Goal: Register for event/course

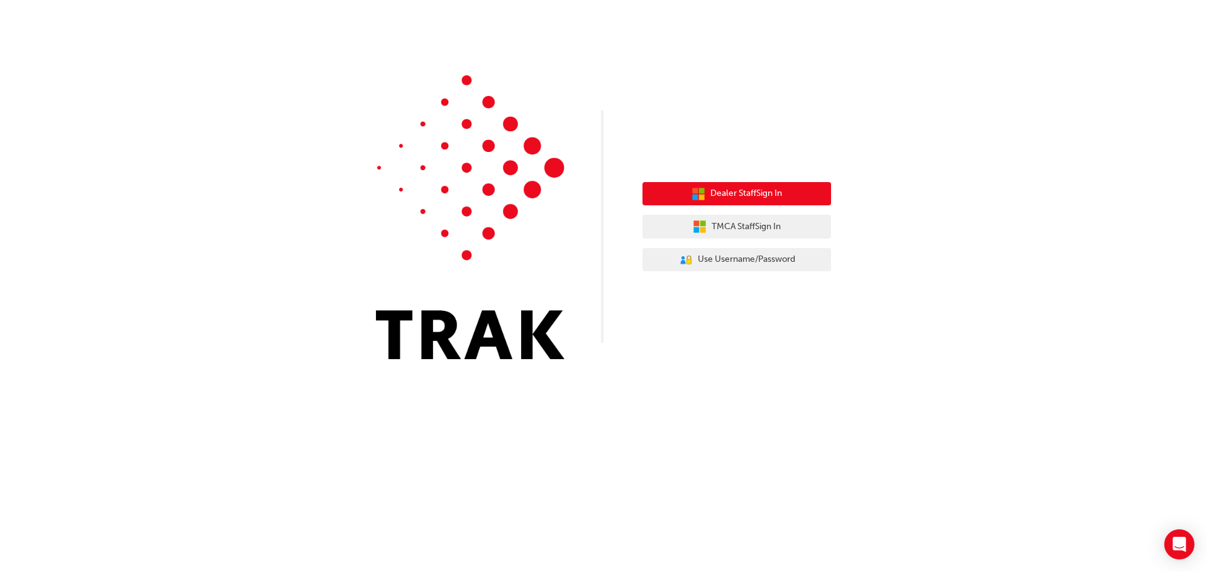
click at [735, 198] on span "Dealer Staff Sign In" at bounding box center [746, 194] width 72 height 14
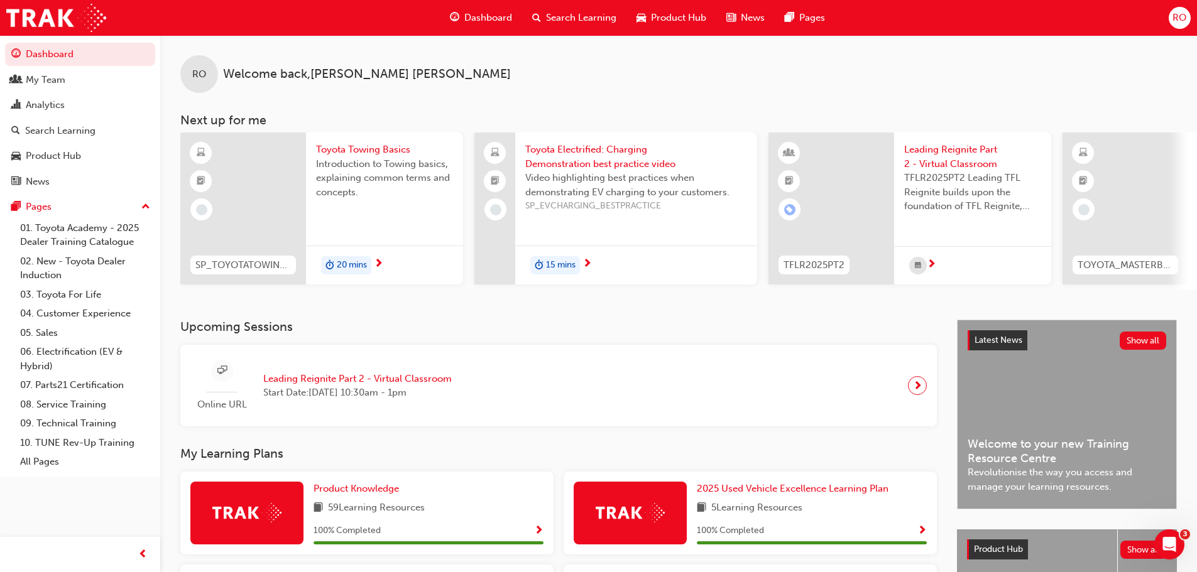
click at [560, 13] on span "Search Learning" at bounding box center [581, 18] width 70 height 14
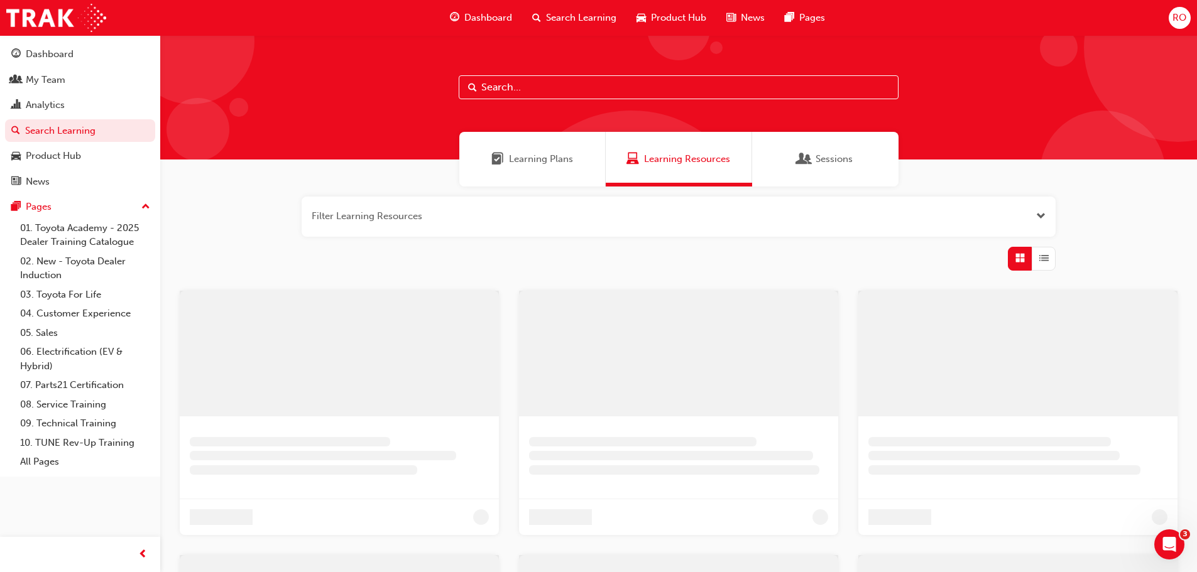
click at [548, 84] on input "text" at bounding box center [679, 87] width 440 height 24
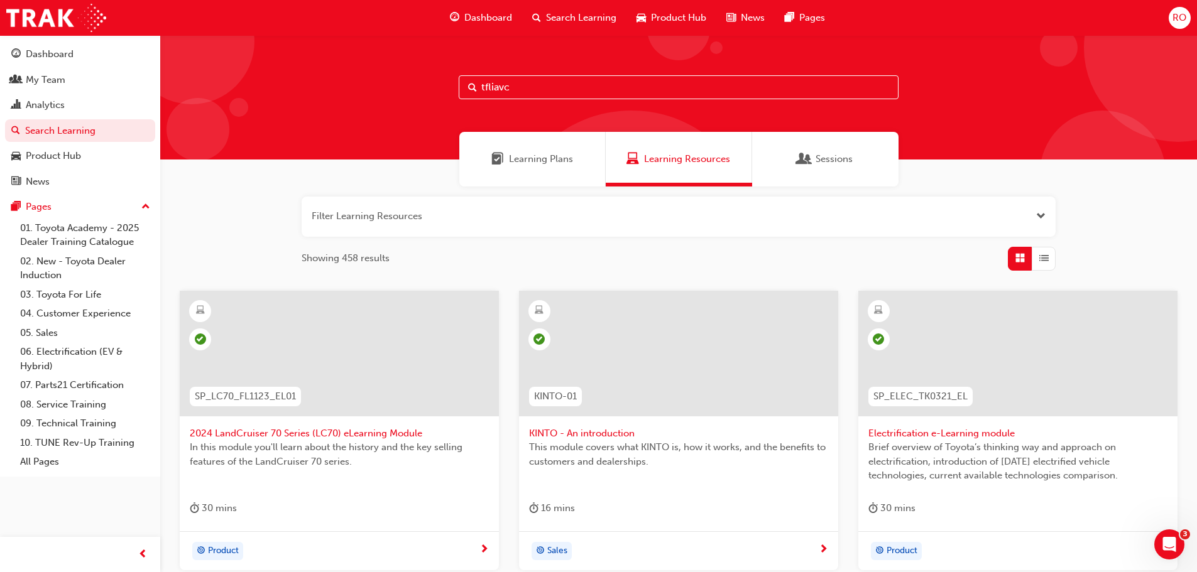
type input "tfliavc"
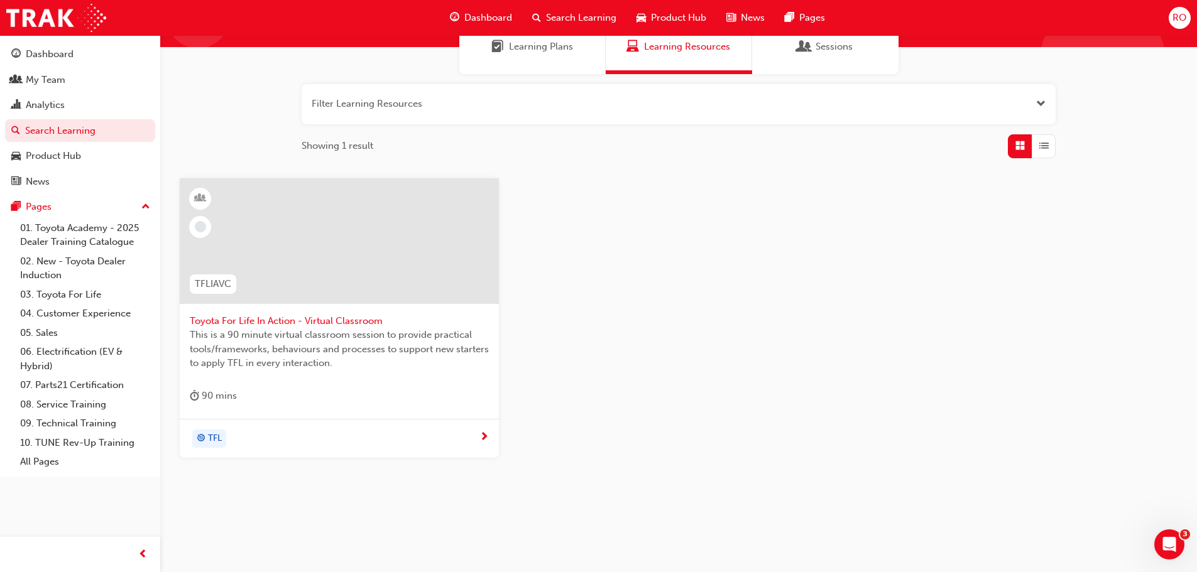
scroll to position [120, 0]
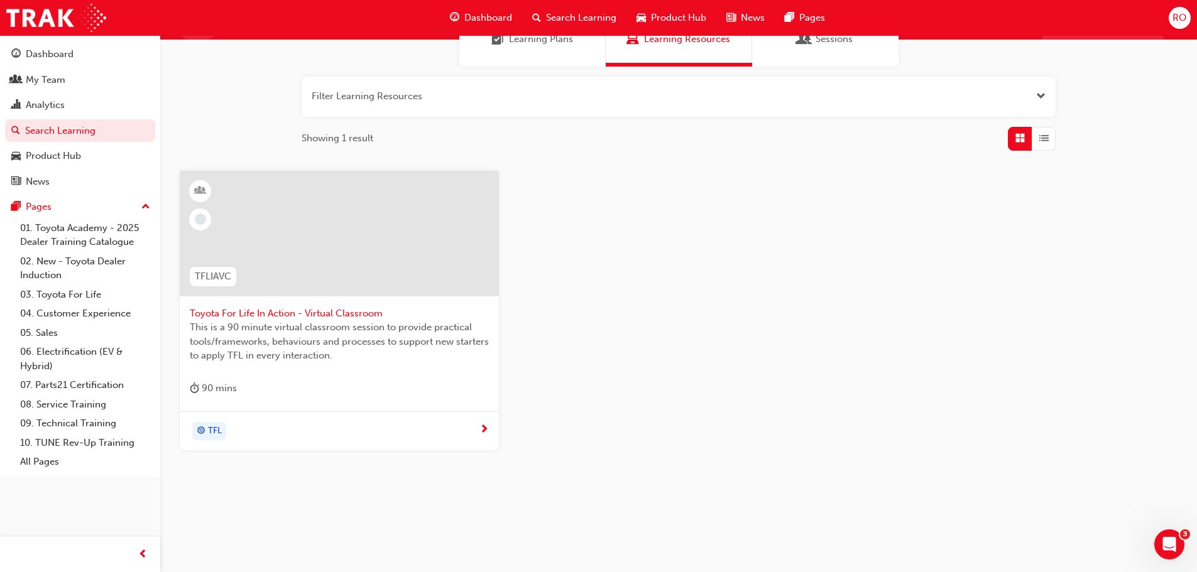
click at [310, 311] on span "Toyota For Life In Action - Virtual Classroom" at bounding box center [339, 314] width 299 height 14
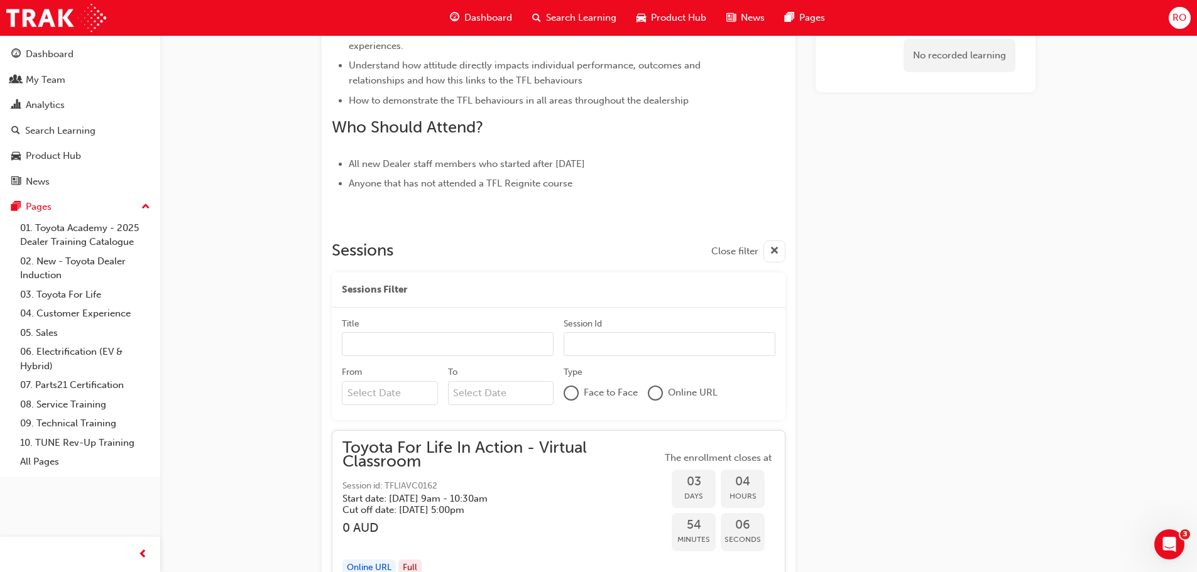
scroll to position [587, 0]
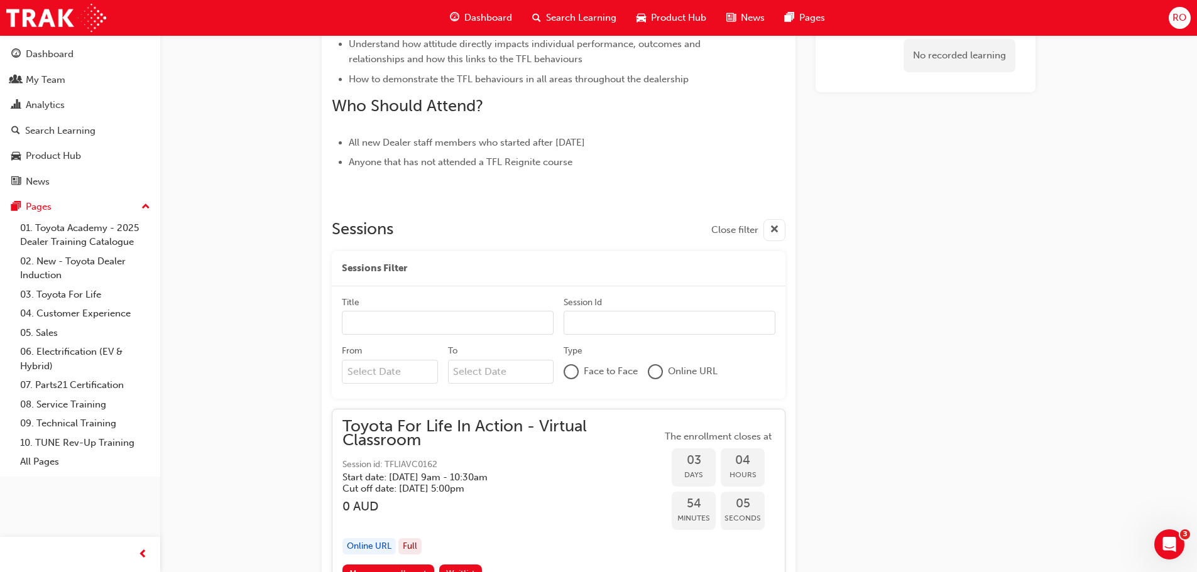
click at [660, 370] on div at bounding box center [655, 372] width 13 height 13
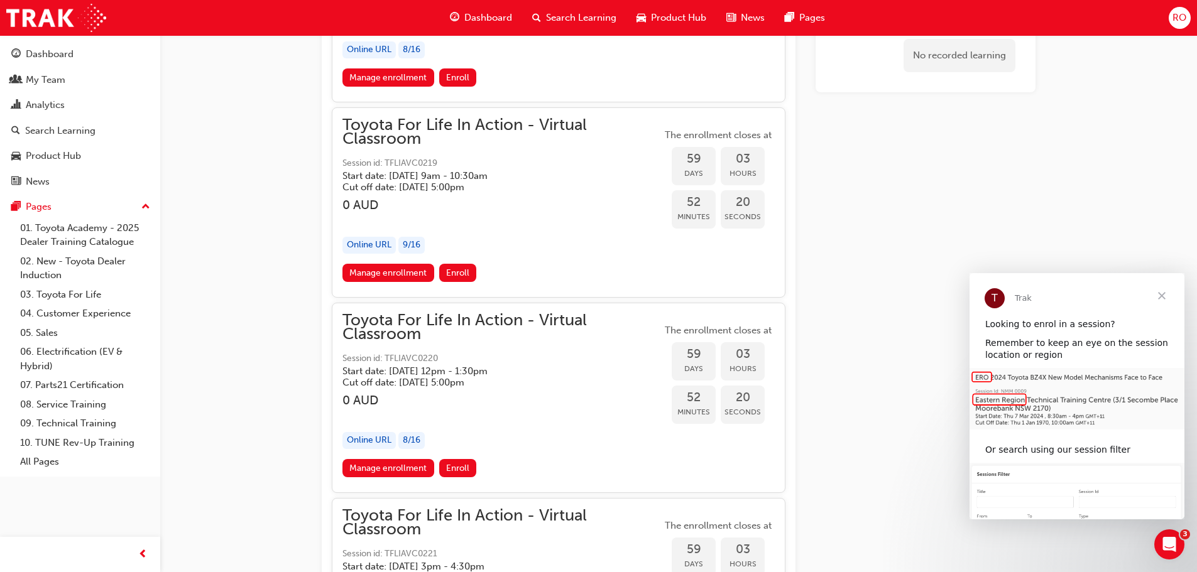
scroll to position [14286, 0]
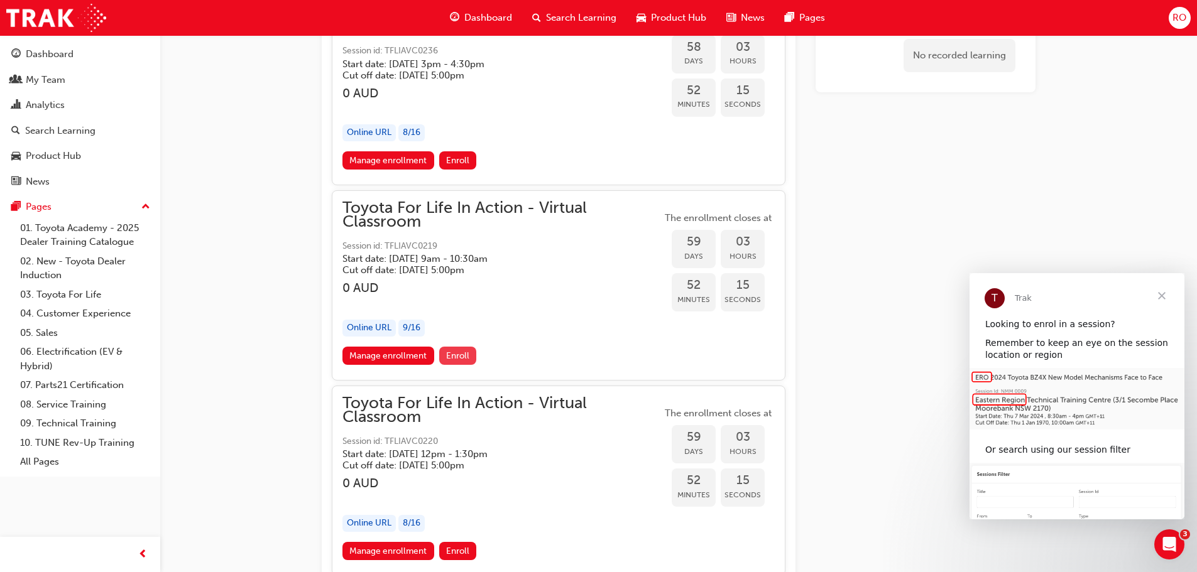
click at [462, 358] on span "Enroll" at bounding box center [457, 356] width 23 height 11
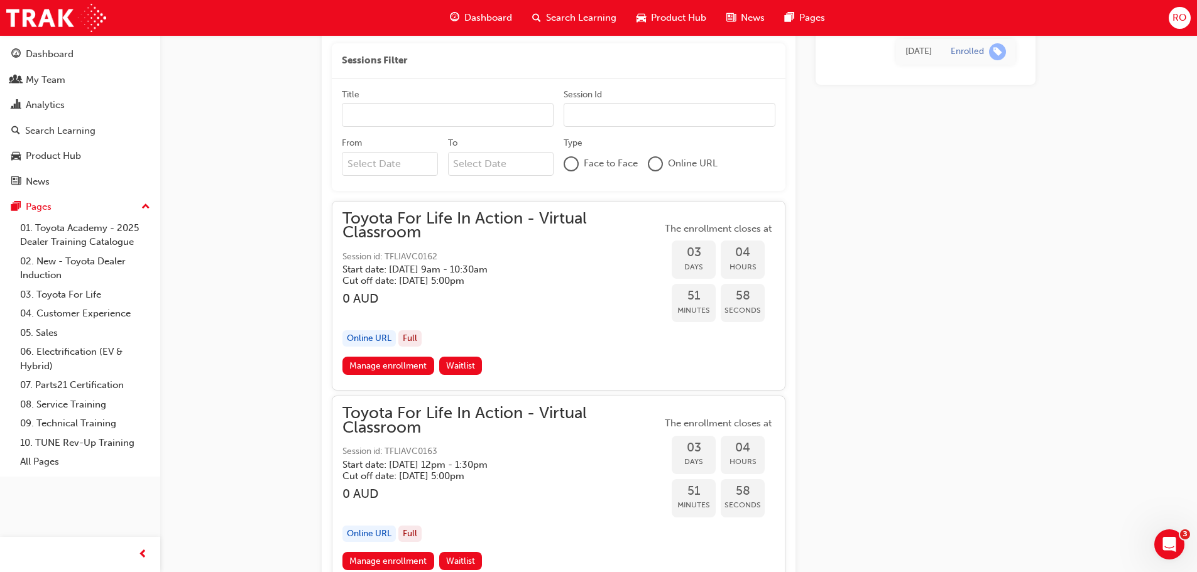
scroll to position [817, 0]
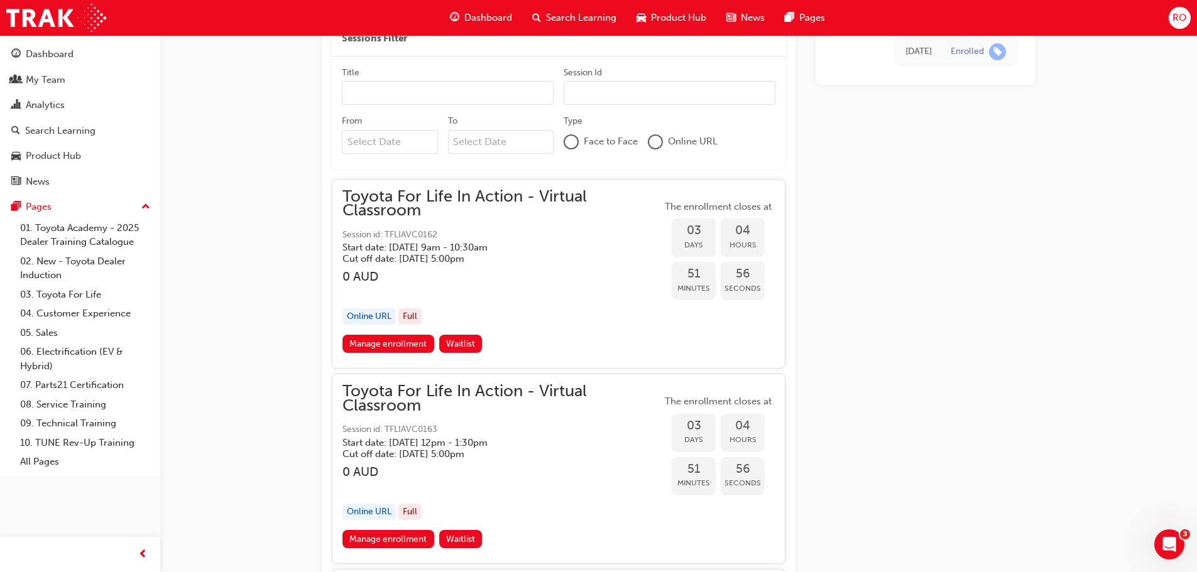
click at [657, 138] on div at bounding box center [655, 142] width 13 height 13
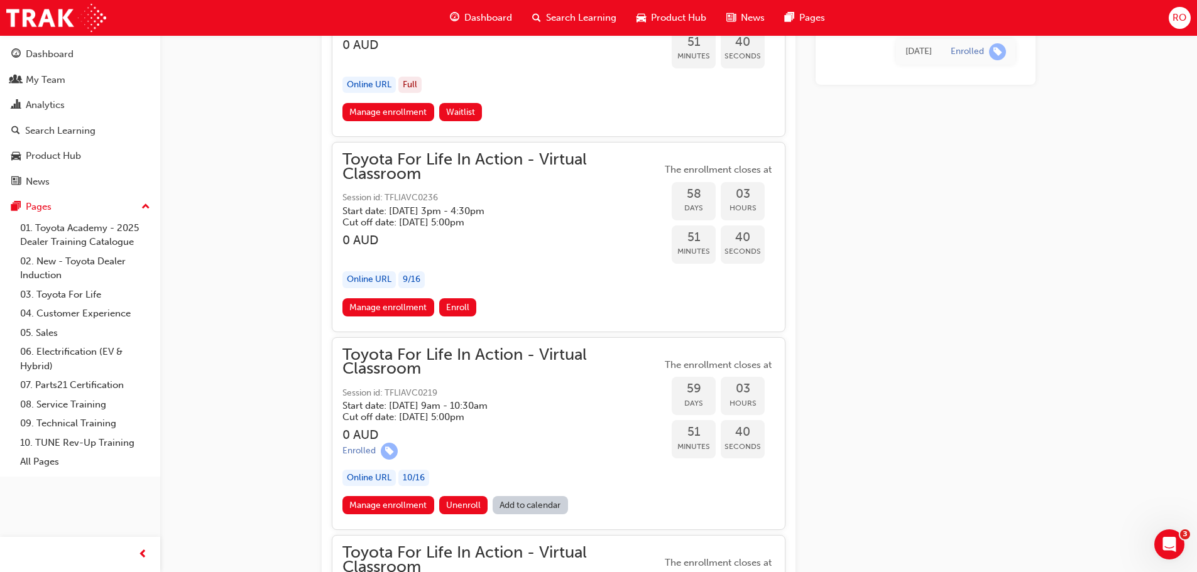
scroll to position [14202, 0]
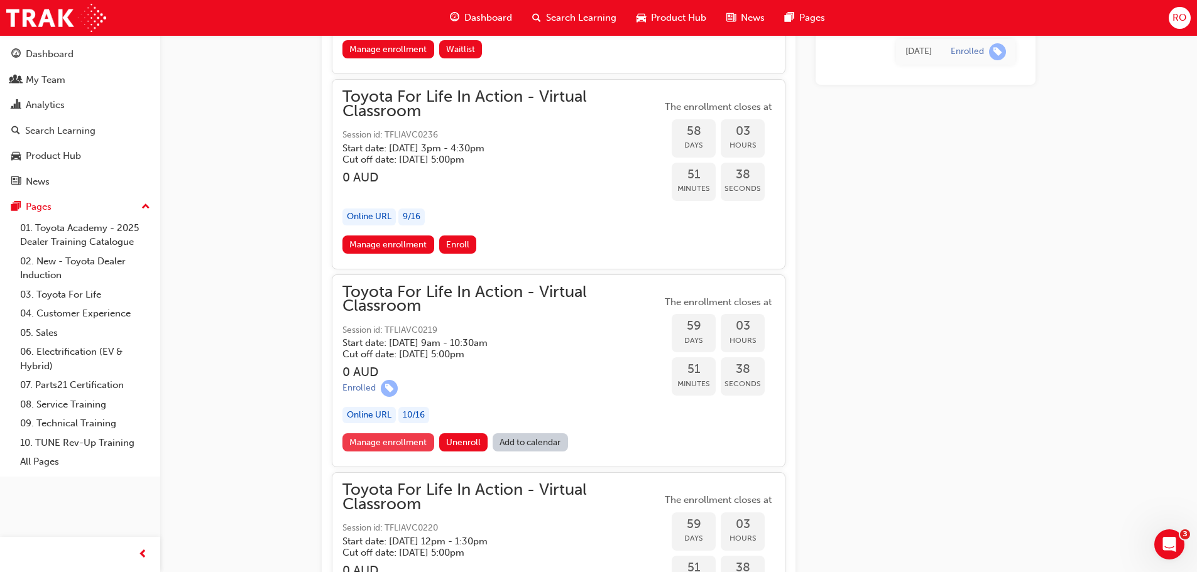
click at [398, 442] on link "Manage enrollment" at bounding box center [388, 443] width 92 height 18
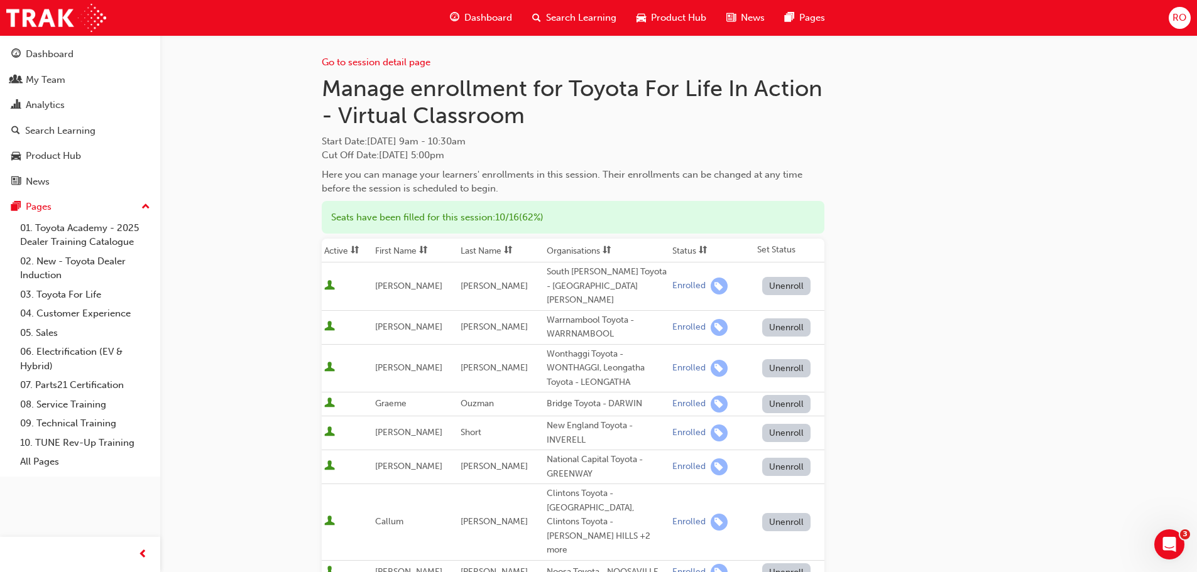
click at [777, 359] on button "Unenroll" at bounding box center [786, 368] width 49 height 18
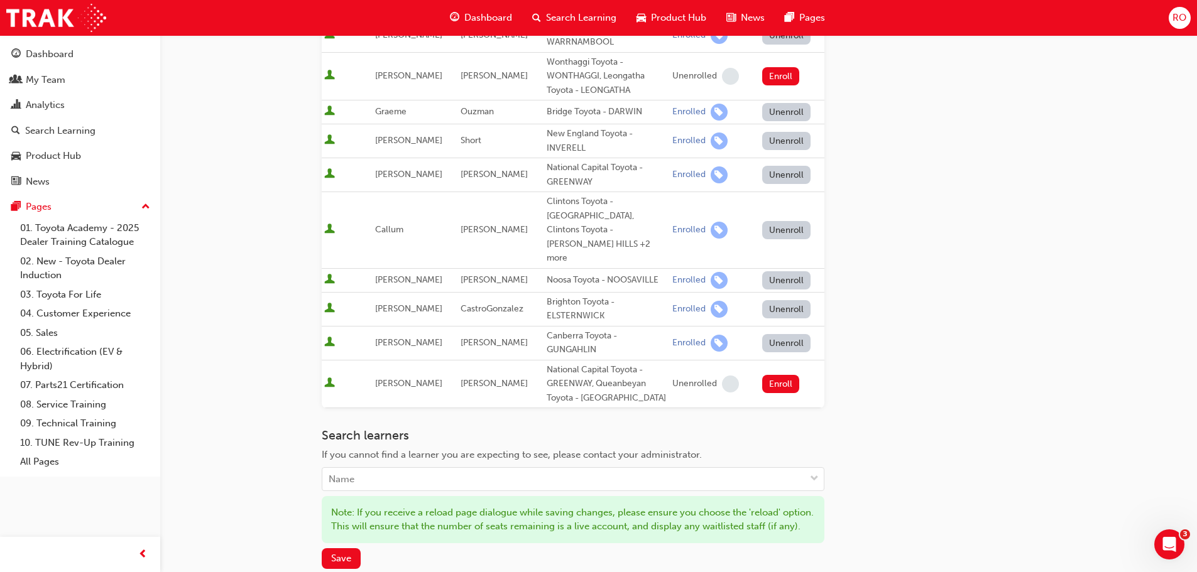
scroll to position [314, 0]
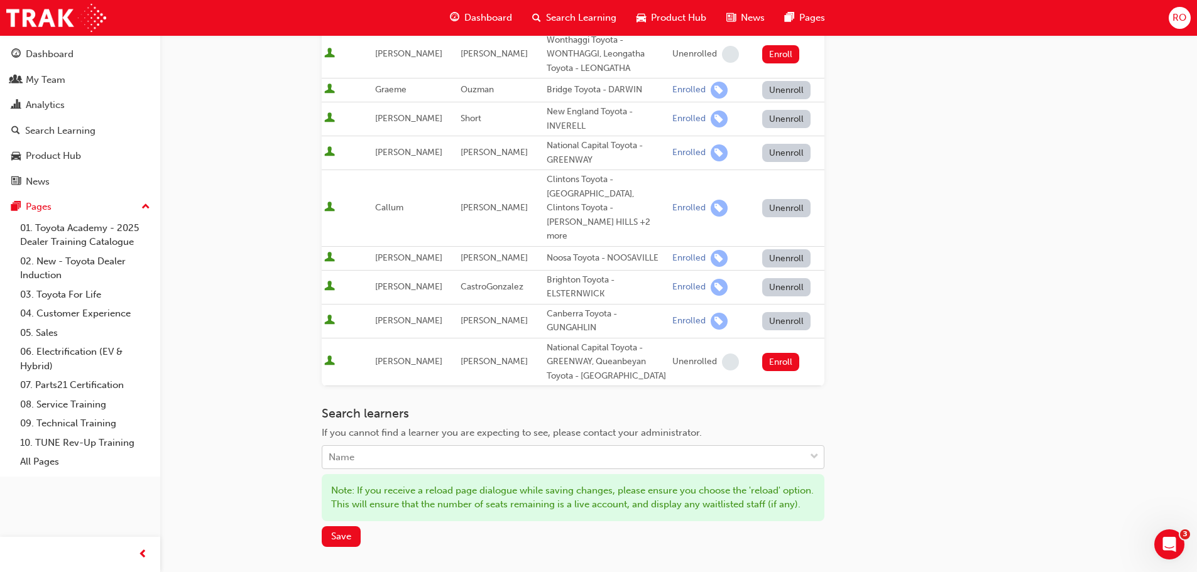
click at [811, 449] on span "down-icon" at bounding box center [814, 457] width 9 height 16
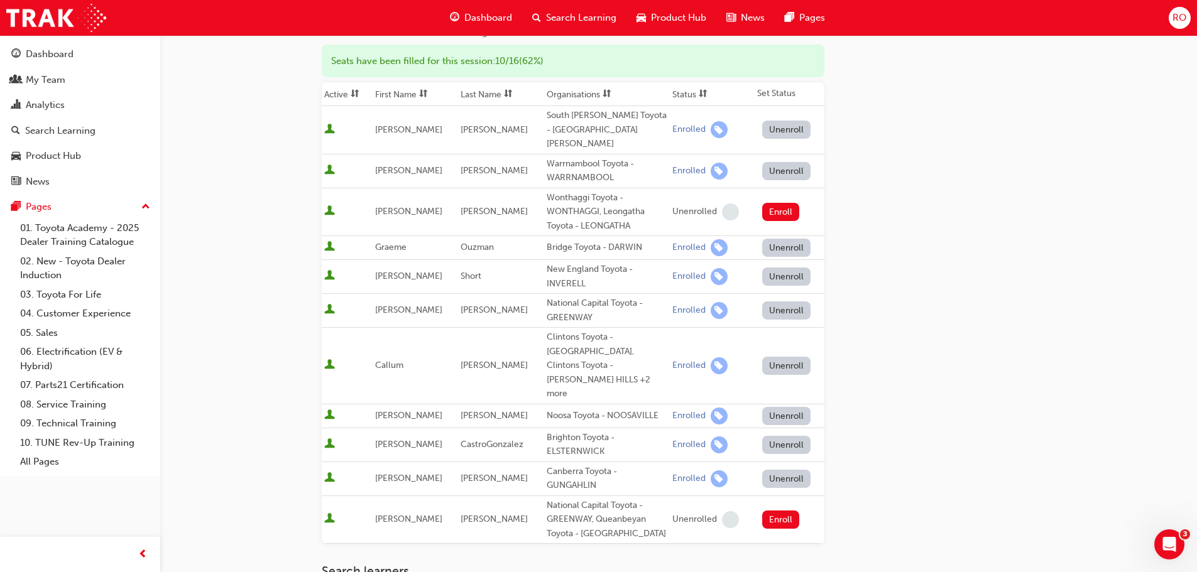
scroll to position [0, 0]
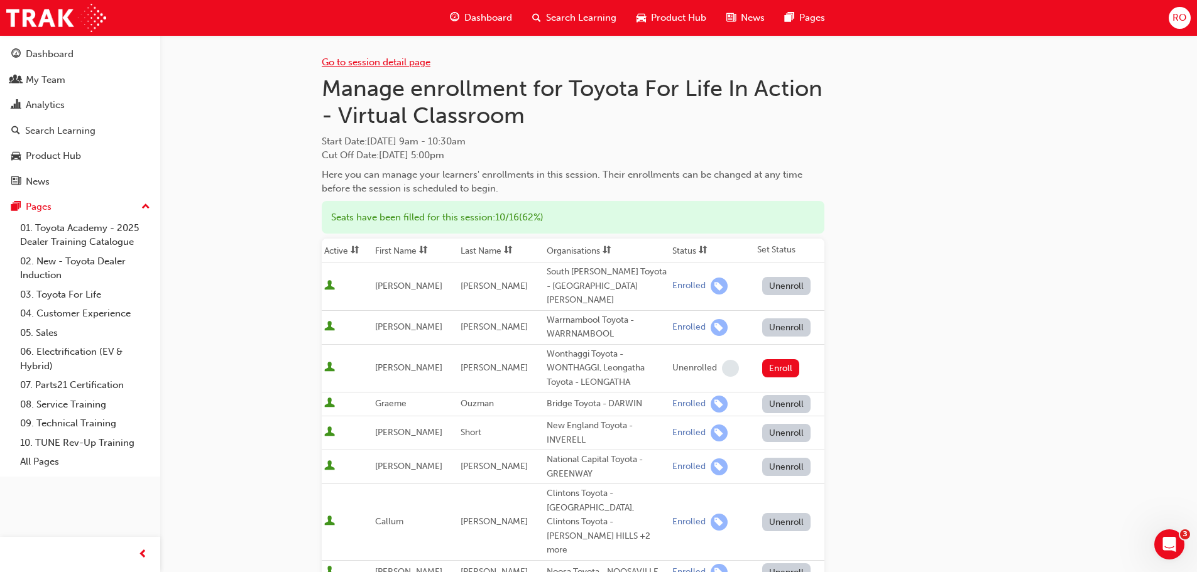
type input "Andew"
click at [362, 63] on link "Go to session detail page" at bounding box center [376, 62] width 109 height 11
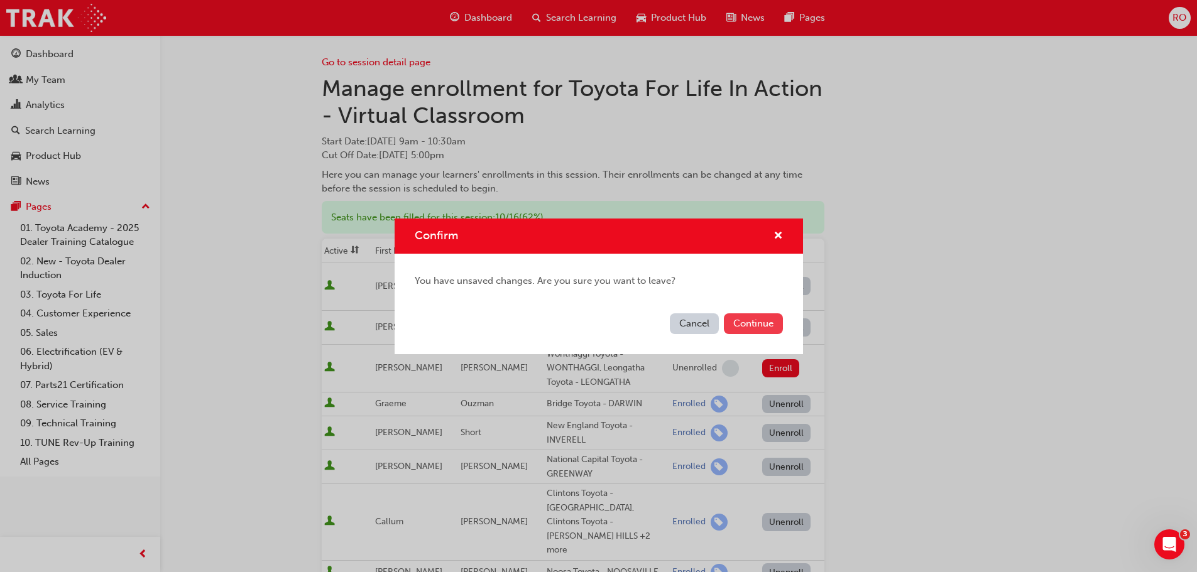
click at [744, 321] on button "Continue" at bounding box center [753, 324] width 59 height 21
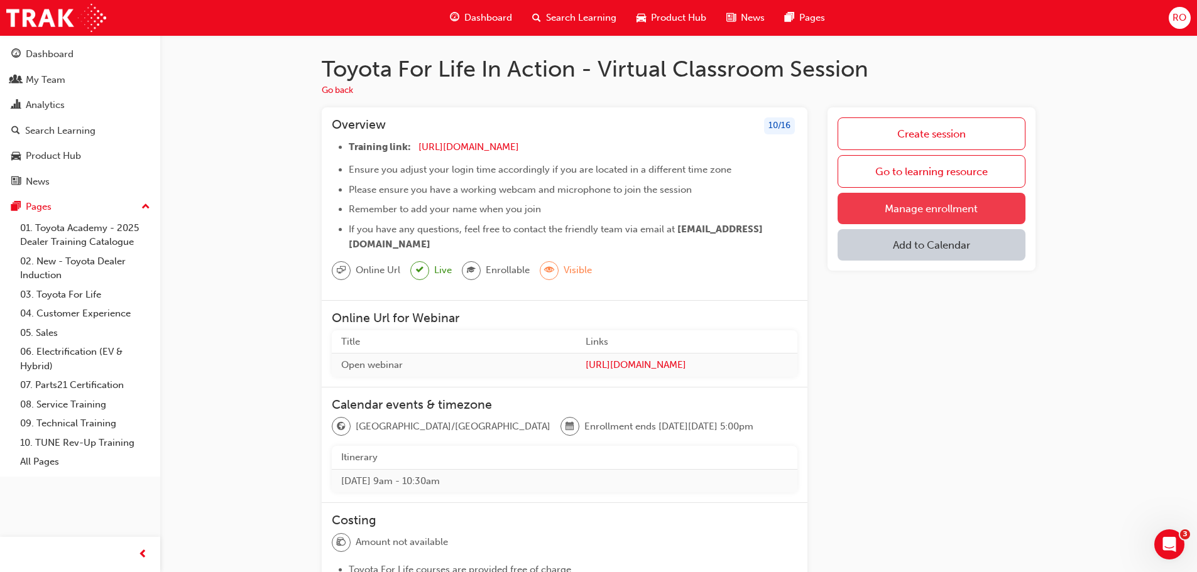
click at [912, 203] on link "Manage enrollment" at bounding box center [932, 208] width 188 height 31
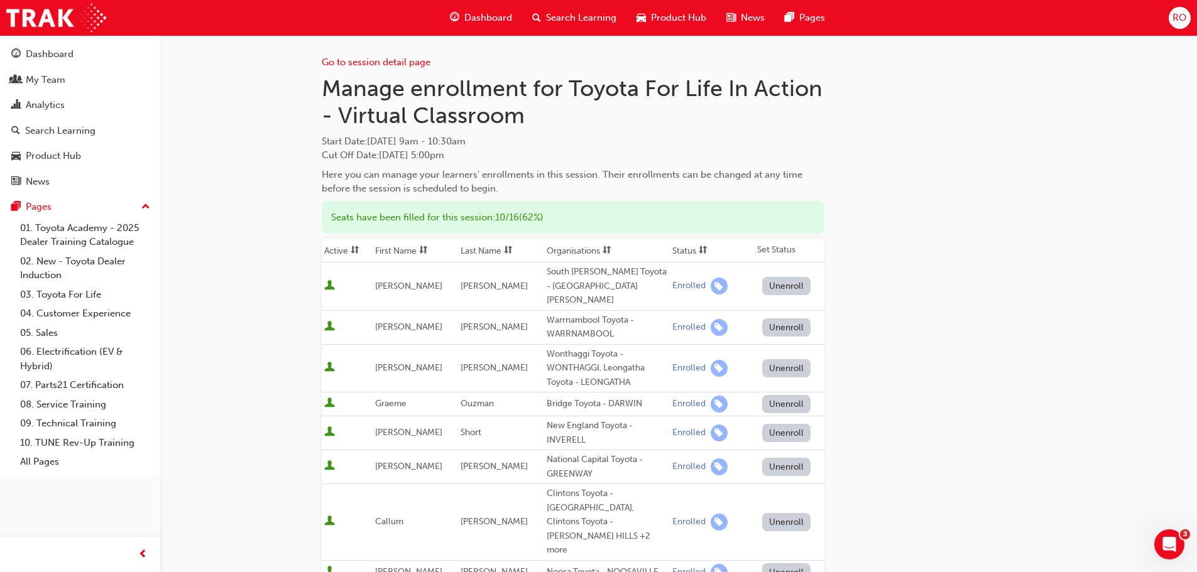
click at [782, 359] on button "Unenroll" at bounding box center [786, 368] width 49 height 18
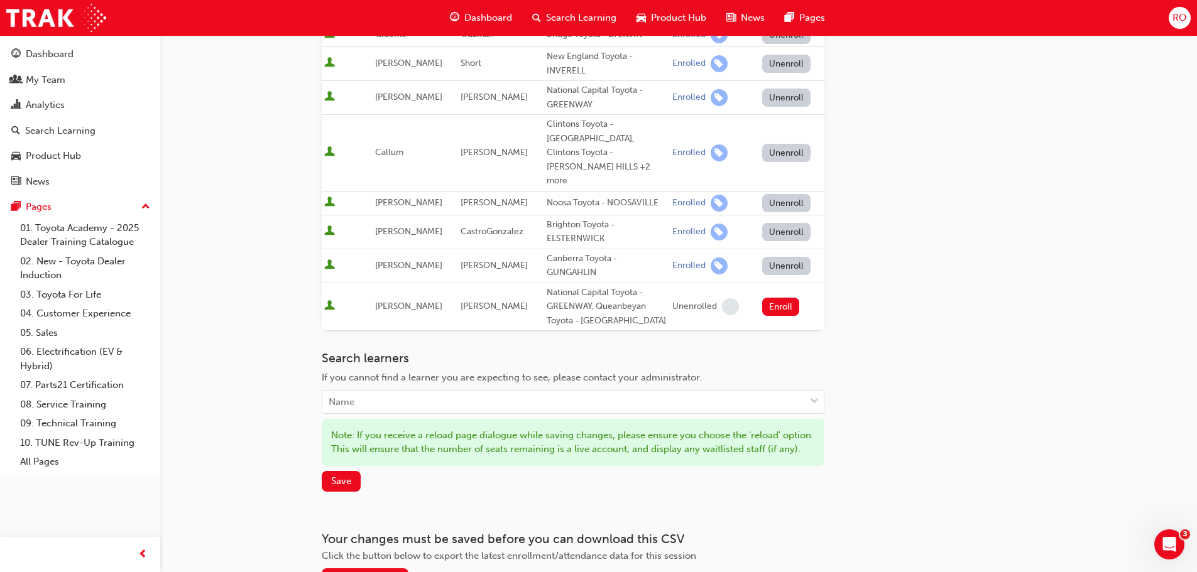
scroll to position [377, 0]
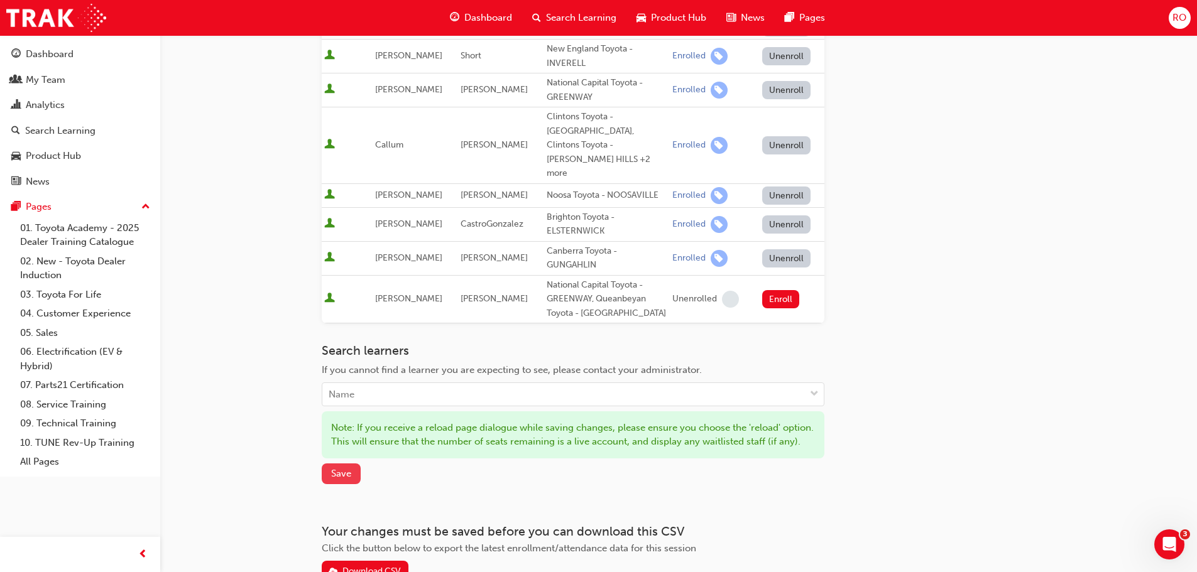
click at [340, 468] on span "Save" at bounding box center [341, 473] width 20 height 11
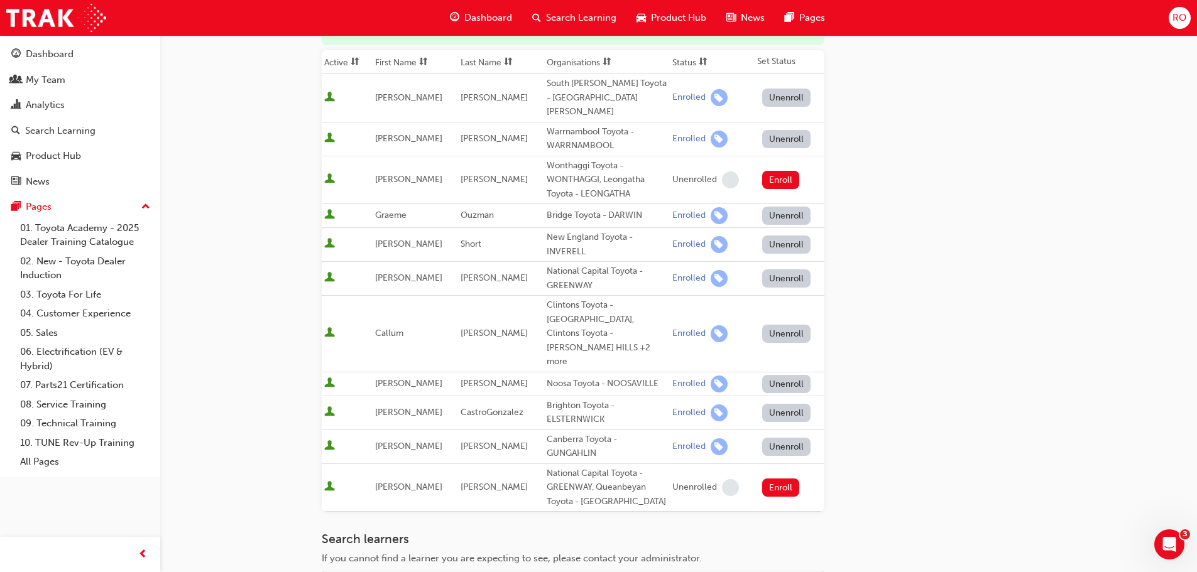
scroll to position [0, 0]
